Goal: Task Accomplishment & Management: Use online tool/utility

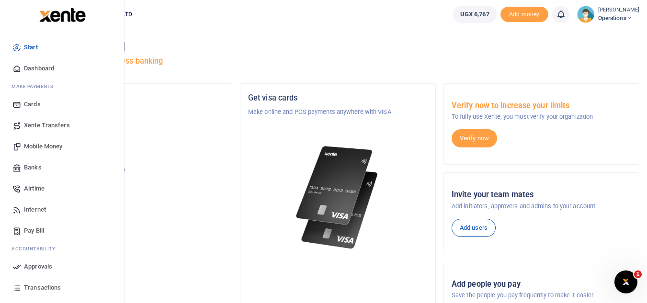
click at [34, 235] on span "Pay Bill" at bounding box center [34, 231] width 20 height 10
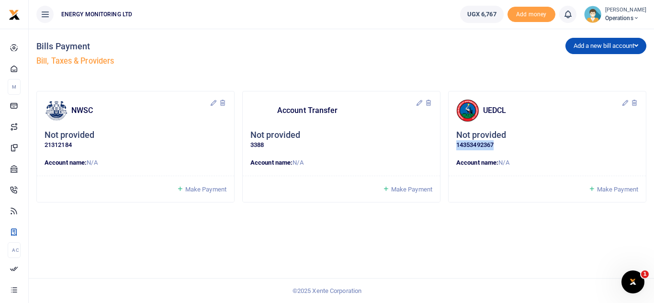
drag, startPoint x: 457, startPoint y: 147, endPoint x: 499, endPoint y: 147, distance: 42.1
click at [499, 147] on p "14353492367" at bounding box center [547, 145] width 182 height 10
copy p "14353492367"
